Goal: Information Seeking & Learning: Learn about a topic

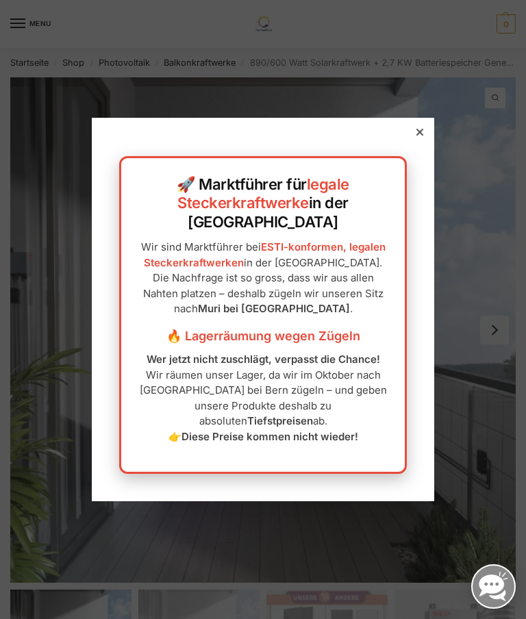
click at [360, 352] on strong "Wer jetzt nicht zuschlägt, verpasst die Chance!" at bounding box center [262, 358] width 233 height 13
click at [420, 138] on div at bounding box center [419, 132] width 12 height 12
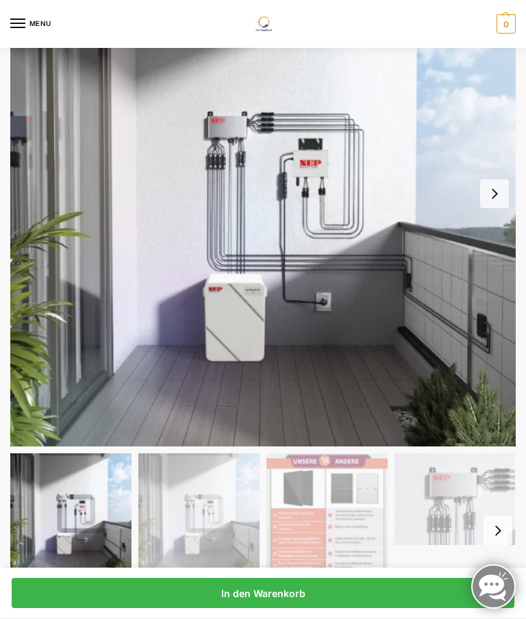
scroll to position [135, 0]
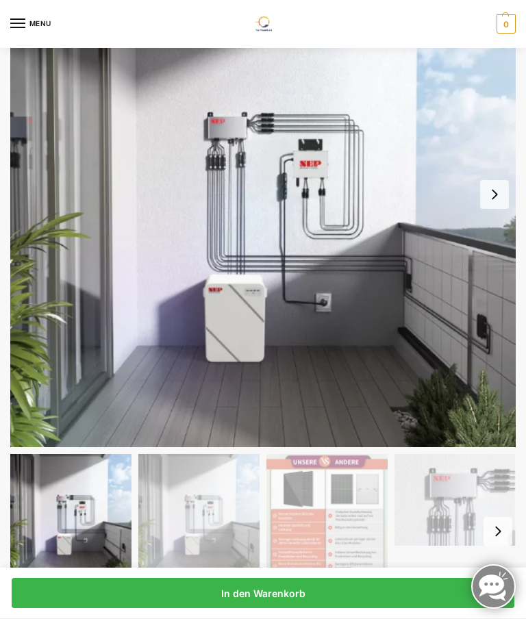
click at [495, 193] on button "Next slide" at bounding box center [494, 194] width 29 height 29
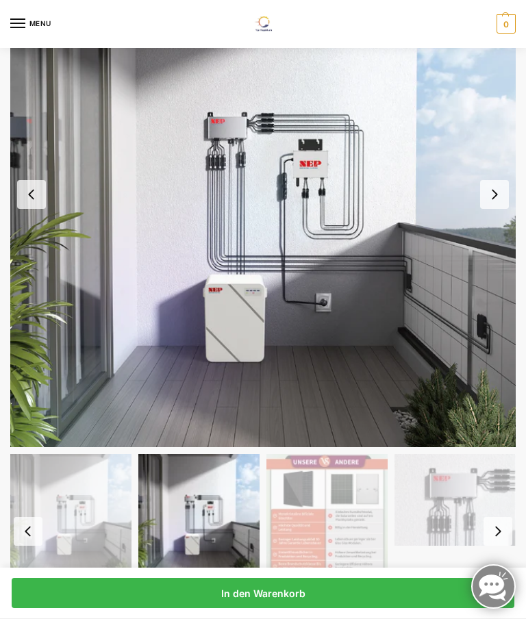
click at [493, 199] on button "Next slide" at bounding box center [494, 194] width 29 height 29
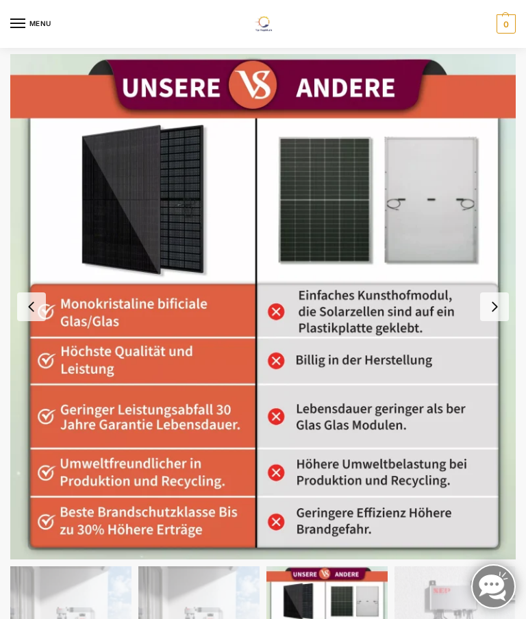
scroll to position [0, 0]
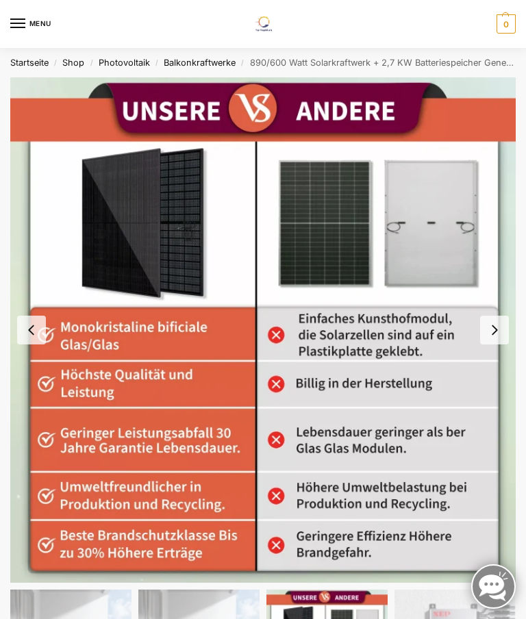
click at [490, 324] on button "Next slide" at bounding box center [494, 329] width 29 height 29
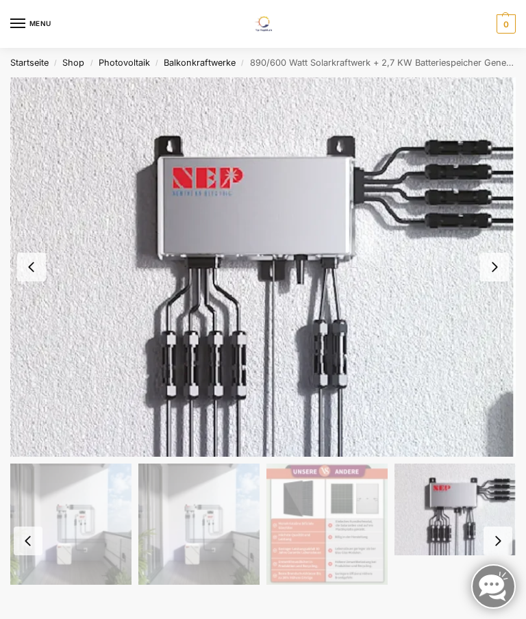
click at [497, 267] on button "Next slide" at bounding box center [494, 266] width 29 height 29
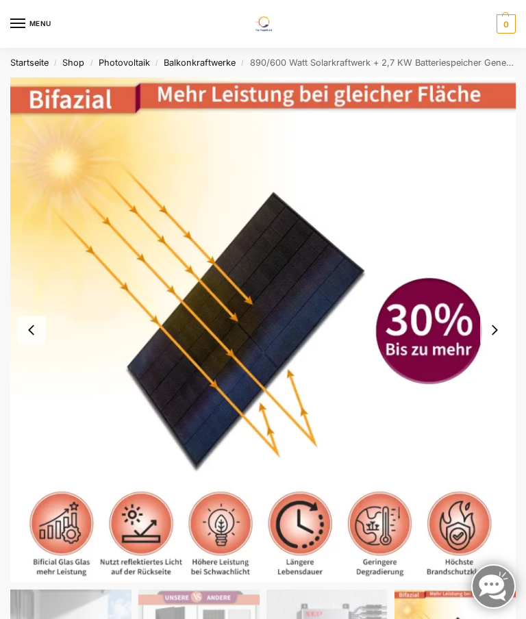
click at [494, 334] on button "Next slide" at bounding box center [494, 329] width 29 height 29
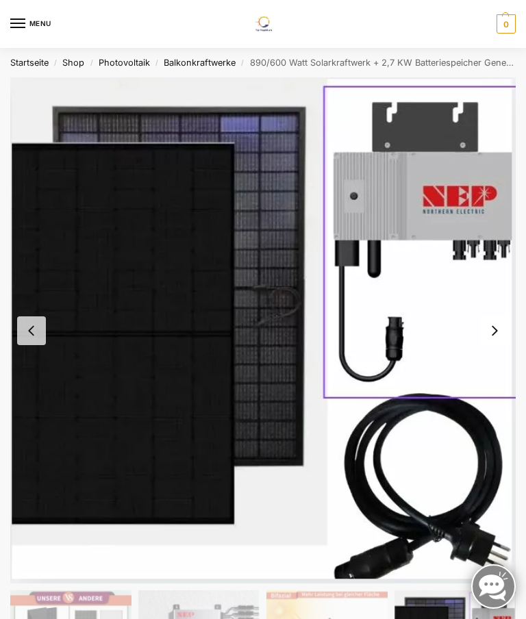
click at [496, 329] on button "Next slide" at bounding box center [494, 330] width 29 height 29
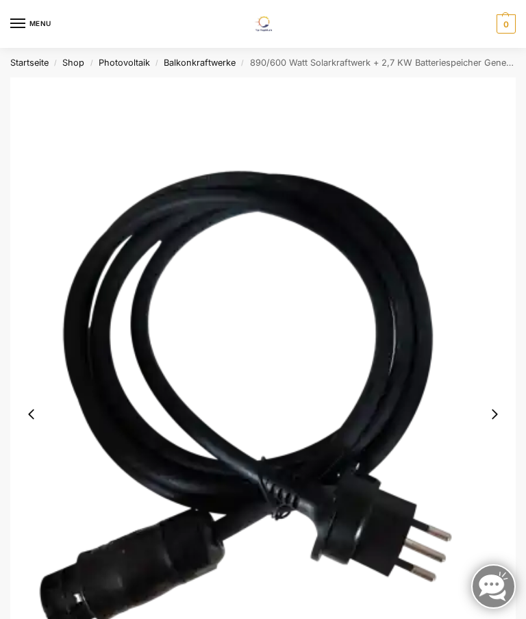
click at [498, 414] on button "Next slide" at bounding box center [494, 414] width 29 height 29
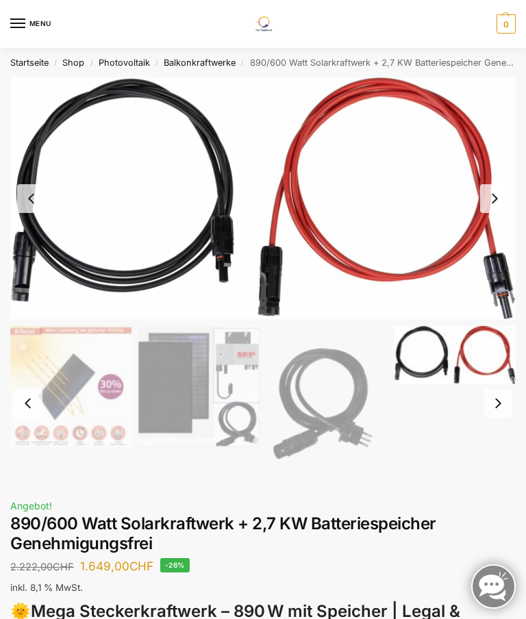
click at [497, 404] on button "Next slide" at bounding box center [497, 403] width 29 height 29
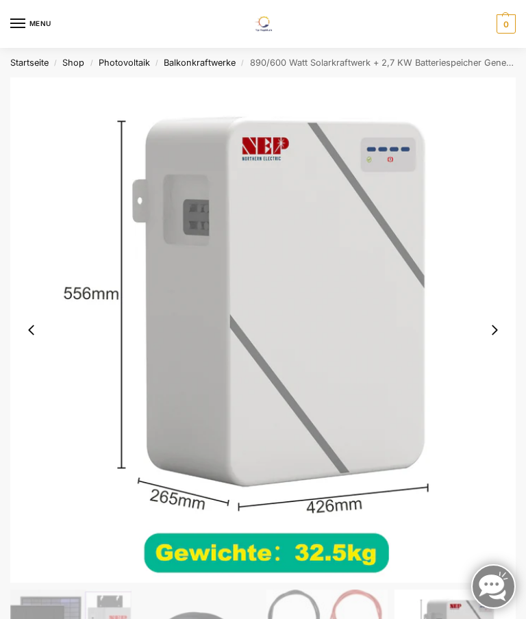
click at [499, 327] on button "Next slide" at bounding box center [494, 329] width 29 height 29
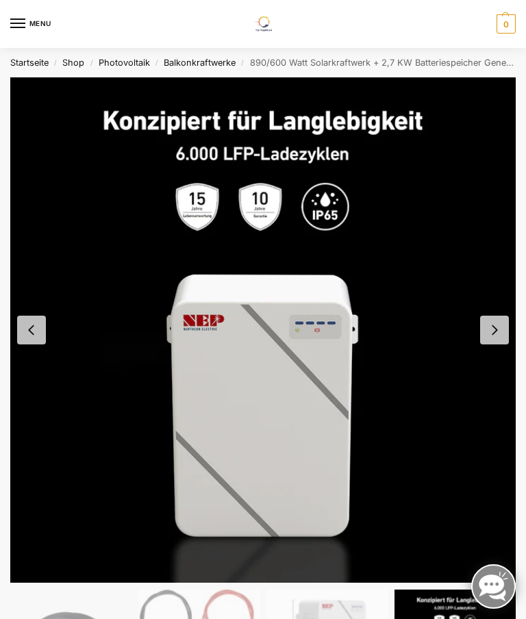
click at [498, 328] on button "Next slide" at bounding box center [494, 329] width 29 height 29
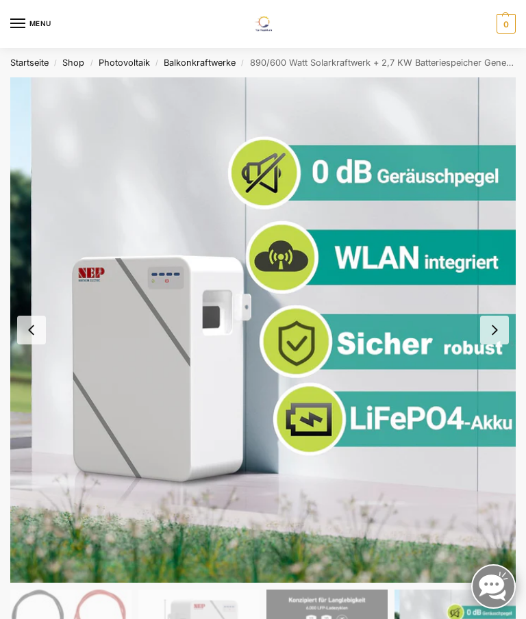
click at [497, 328] on button "Next slide" at bounding box center [494, 329] width 29 height 29
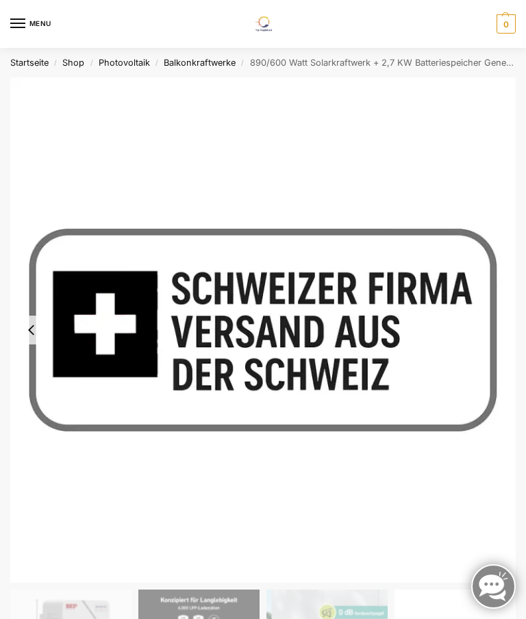
click at [36, 326] on button "Previous slide" at bounding box center [31, 329] width 29 height 29
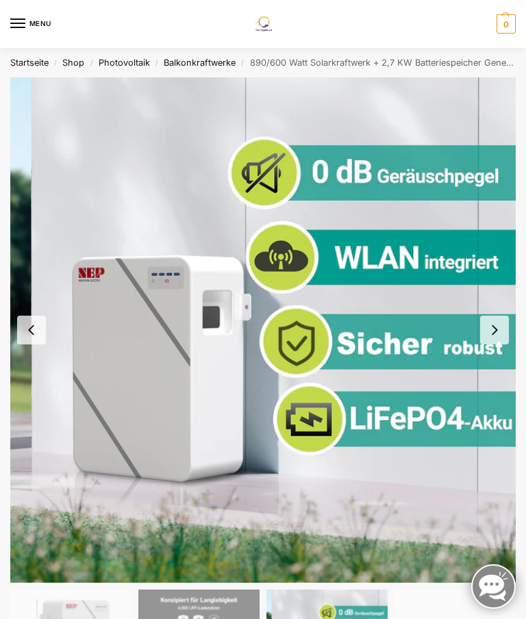
click at [26, 334] on button "Previous slide" at bounding box center [31, 329] width 29 height 29
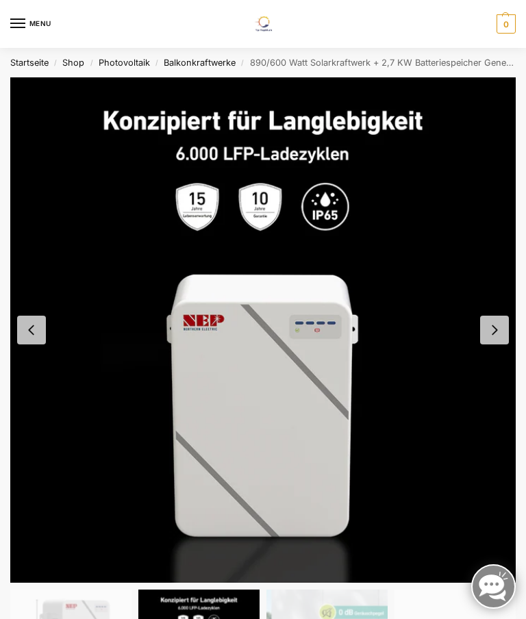
click at [37, 333] on button "Previous slide" at bounding box center [31, 329] width 29 height 29
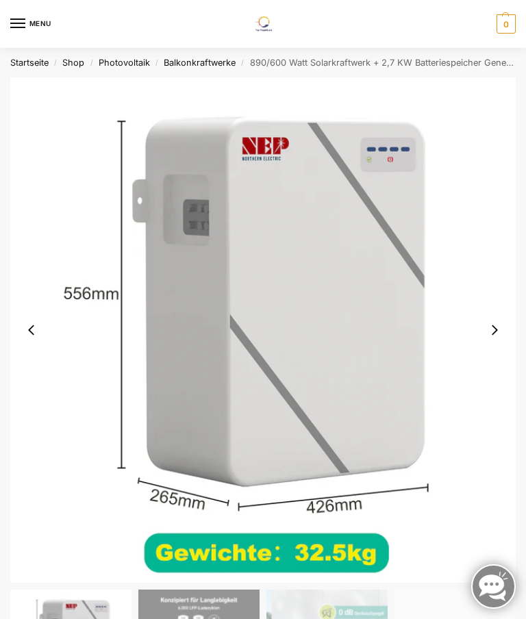
click at [38, 332] on button "Previous slide" at bounding box center [31, 329] width 29 height 29
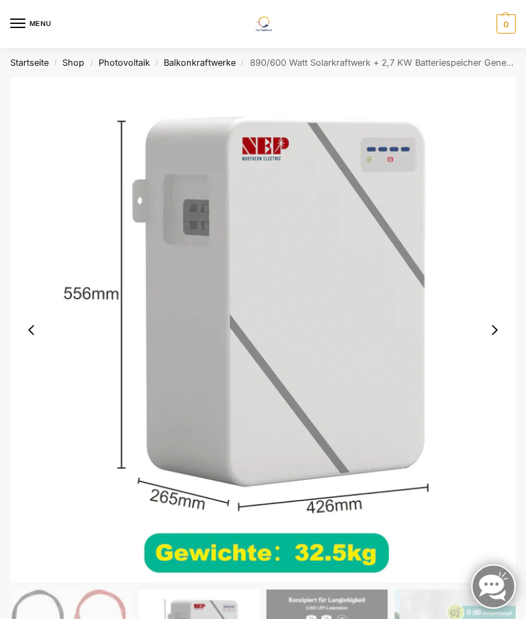
click at [217, 411] on img "9 / 12" at bounding box center [262, 329] width 505 height 505
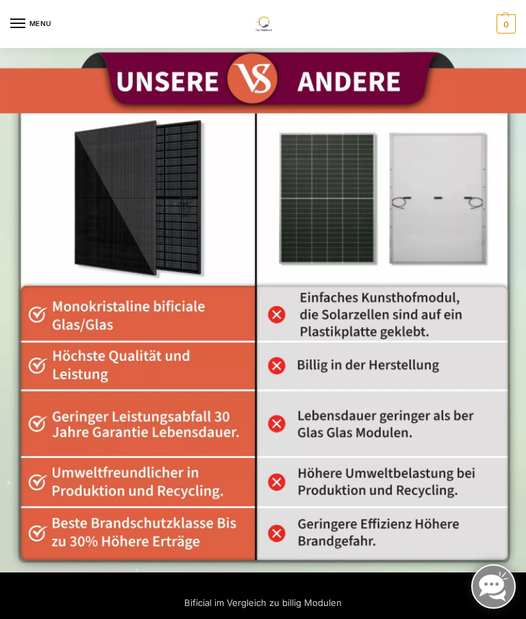
click at [441, 391] on img at bounding box center [263, 310] width 526 height 526
